Goal: Transaction & Acquisition: Purchase product/service

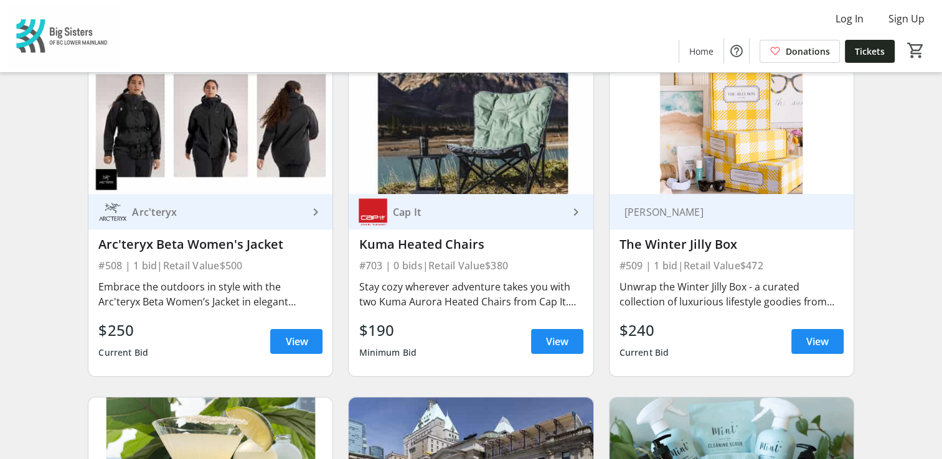
scroll to position [4656, 0]
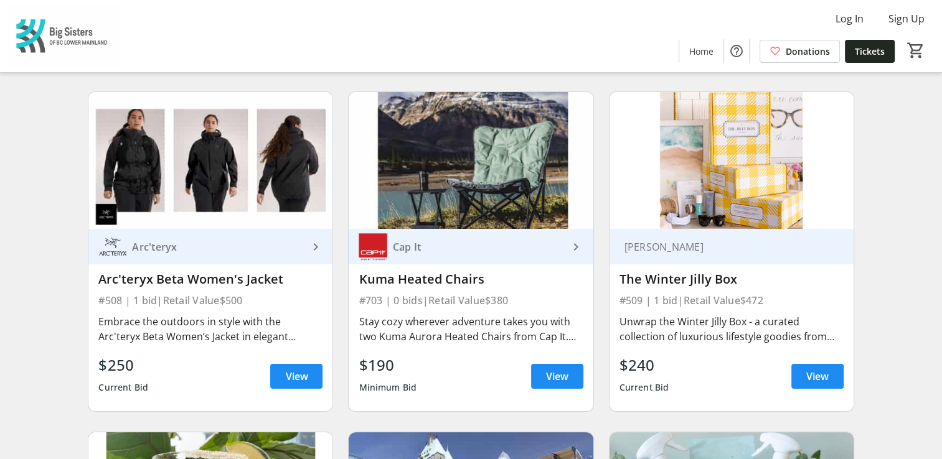
click at [438, 181] on img at bounding box center [471, 161] width 244 height 138
click at [555, 369] on span "View" at bounding box center [557, 376] width 22 height 15
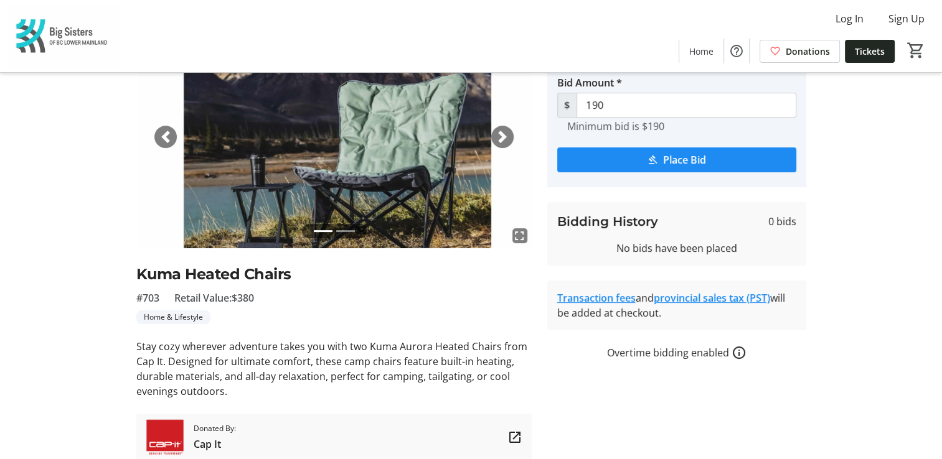
scroll to position [90, 0]
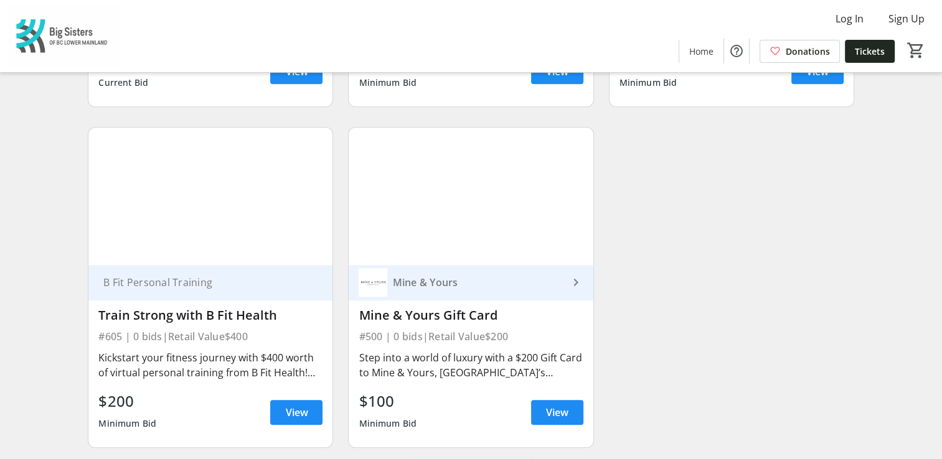
scroll to position [5645, 0]
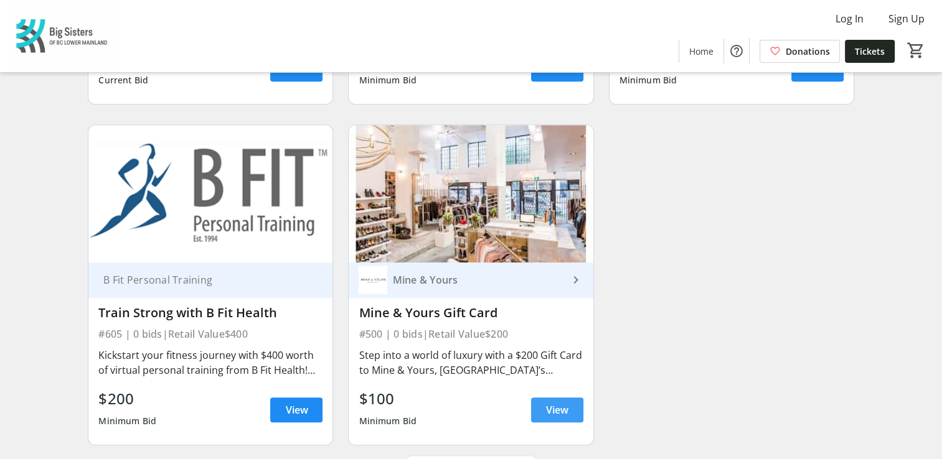
click at [562, 403] on span "View" at bounding box center [557, 410] width 22 height 15
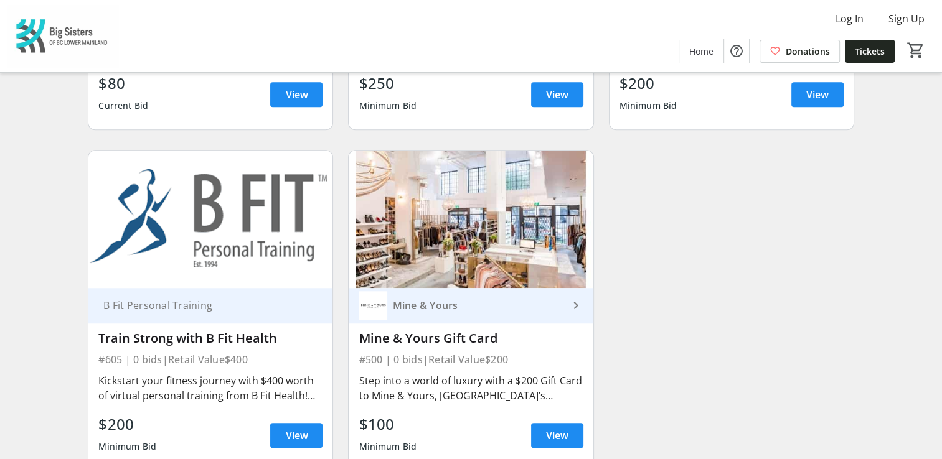
scroll to position [5627, 0]
